Goal: Information Seeking & Learning: Learn about a topic

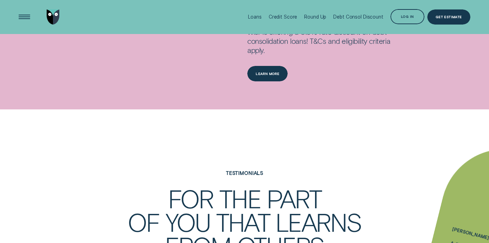
scroll to position [870, 0]
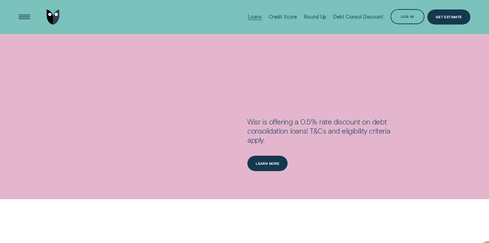
click at [257, 19] on div "Loans" at bounding box center [254, 17] width 13 height 6
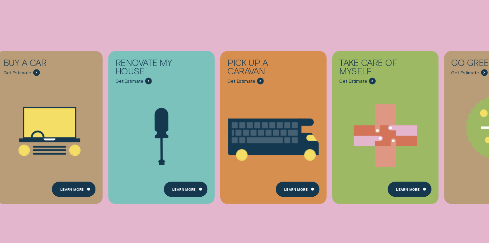
scroll to position [0, 0]
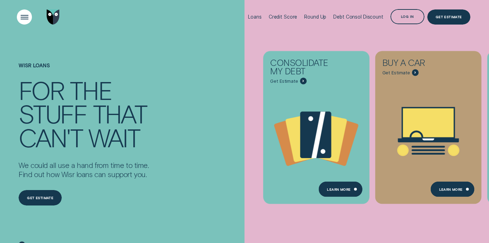
click at [24, 15] on div "Open Menu" at bounding box center [25, 17] width 22 height 22
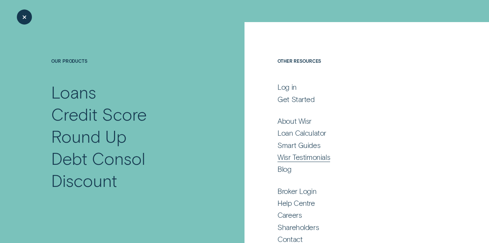
scroll to position [22, 0]
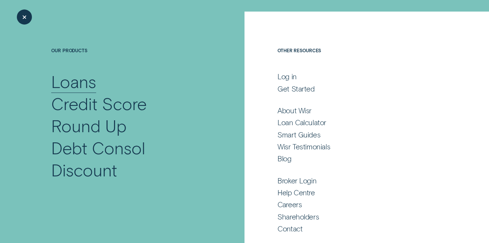
click at [81, 75] on div "Loans" at bounding box center [73, 81] width 45 height 22
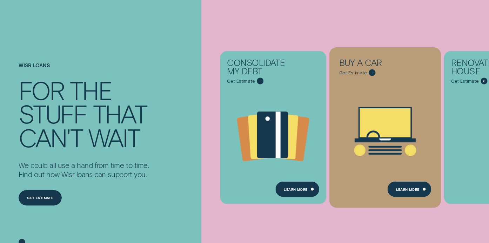
scroll to position [26, 0]
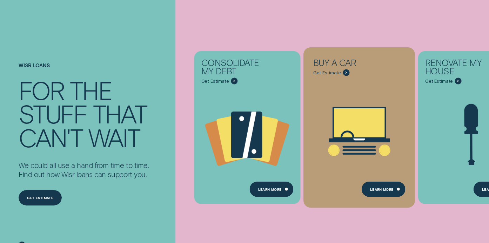
click at [386, 171] on icon "Buy a car - Learn more" at bounding box center [358, 131] width 111 height 85
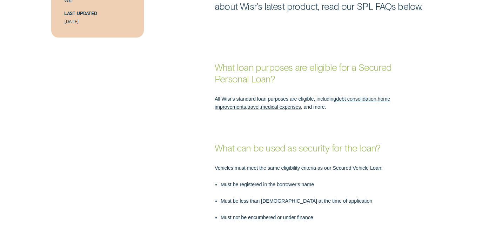
scroll to position [448, 0]
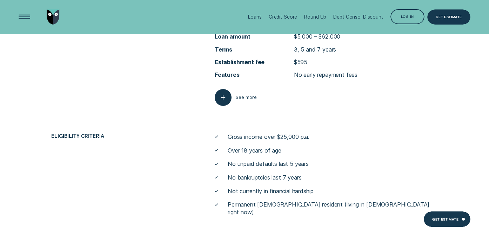
scroll to position [2432, 0]
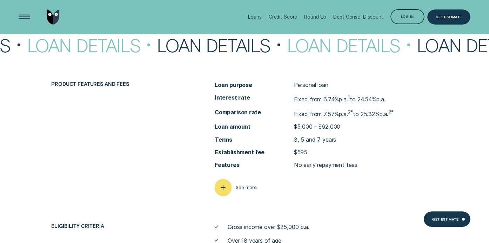
click at [249, 185] on span "See more" at bounding box center [246, 188] width 21 height 6
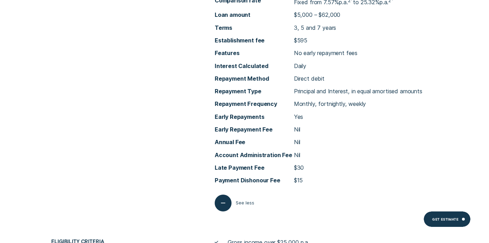
scroll to position [2546, 0]
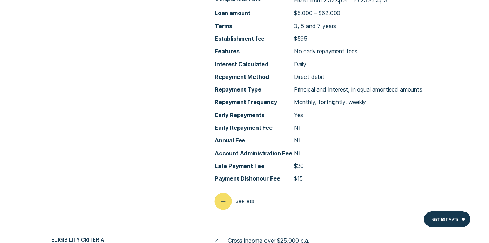
click at [233, 204] on button "See less" at bounding box center [234, 201] width 39 height 17
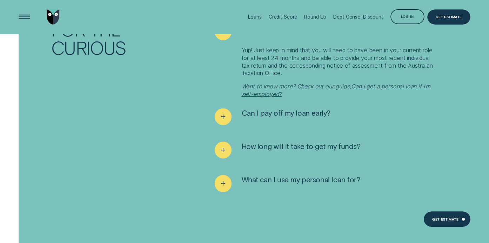
scroll to position [3207, 0]
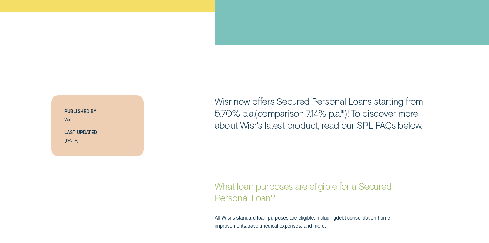
scroll to position [297, 0]
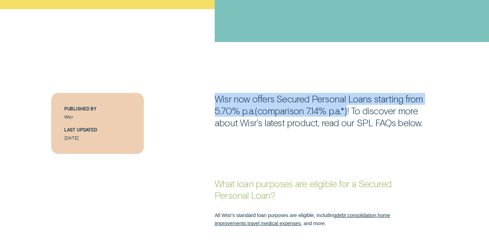
drag, startPoint x: 217, startPoint y: 99, endPoint x: 343, endPoint y: 112, distance: 126.9
click at [344, 112] on p "Wisr now offers Secured Personal Loans starting from 5.70% p.a.(comparison 7.14…" at bounding box center [326, 111] width 223 height 36
copy p "Wisr now offers Secured Personal Loans starting from 5.70% p.a.(comparison 7.14…"
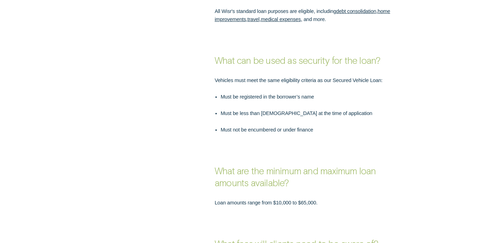
scroll to position [507, 0]
